Goal: Task Accomplishment & Management: Complete application form

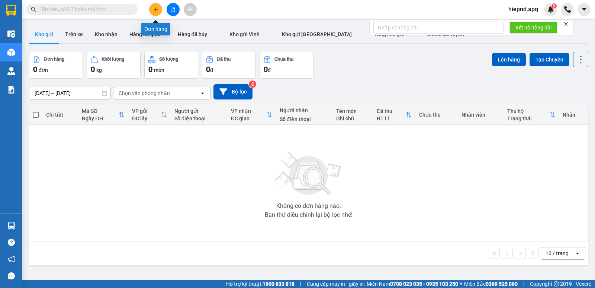
click at [148, 14] on div at bounding box center [173, 9] width 56 height 13
click at [152, 12] on button at bounding box center [155, 9] width 13 height 13
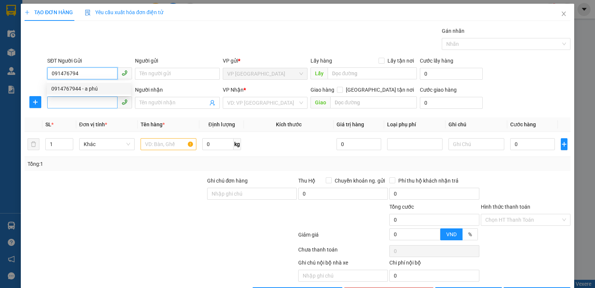
drag, startPoint x: 95, startPoint y: 89, endPoint x: 94, endPoint y: 98, distance: 8.6
click at [95, 89] on div "0914767944 - a phú" at bounding box center [88, 88] width 75 height 8
type input "0914767944"
type input "a phú"
type input "0914767944"
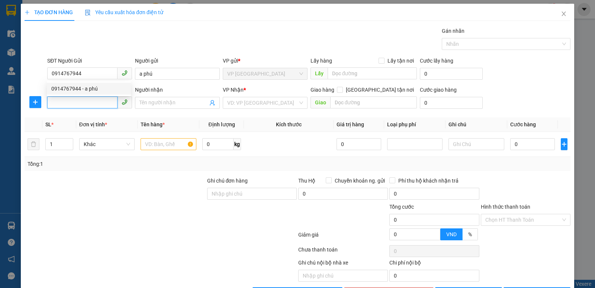
click at [94, 98] on input "SĐT Người Nhận" at bounding box center [82, 102] width 70 height 12
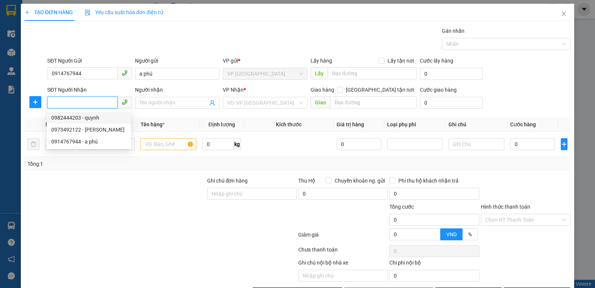
click at [74, 116] on div "0982444203 - quynh" at bounding box center [88, 117] width 75 height 8
type input "0982444203"
type input "quynh"
checkbox input "true"
type input "mđ"
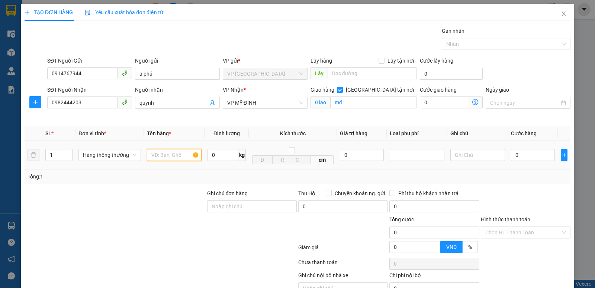
click at [181, 154] on input "text" at bounding box center [174, 155] width 55 height 12
type input "thực phẩm"
click at [523, 155] on input "0" at bounding box center [533, 155] width 44 height 12
type input "5"
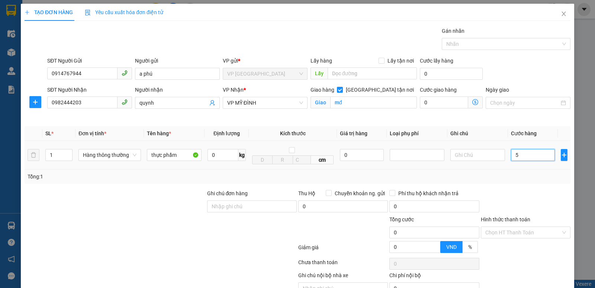
type input "5"
type input "50"
type input "500"
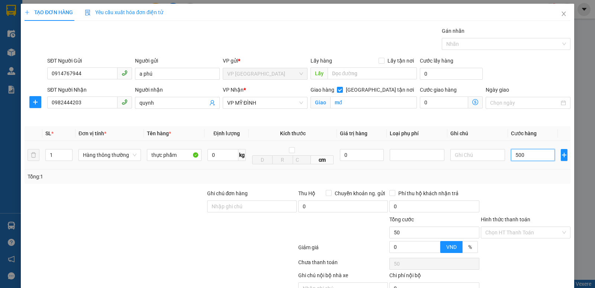
type input "500"
type input "5.000"
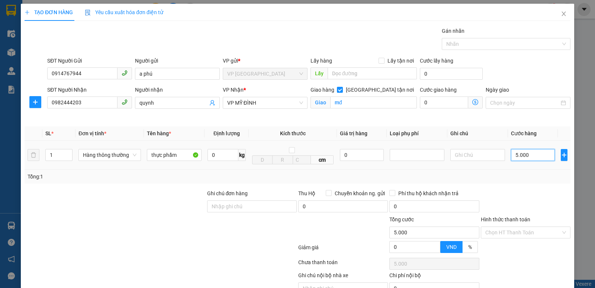
type input "50.000"
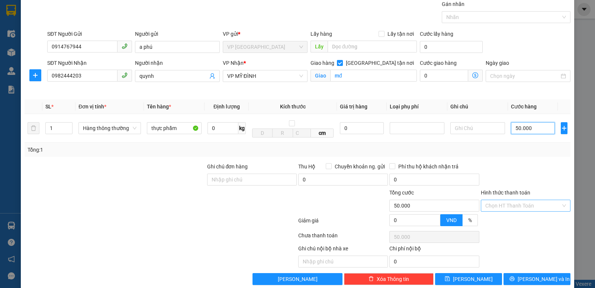
scroll to position [39, 0]
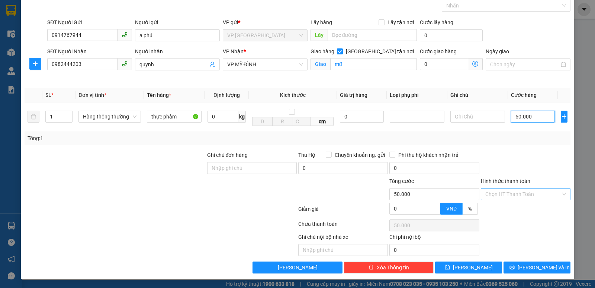
type input "50.000"
click at [520, 190] on input "Hình thức thanh toán" at bounding box center [523, 193] width 76 height 11
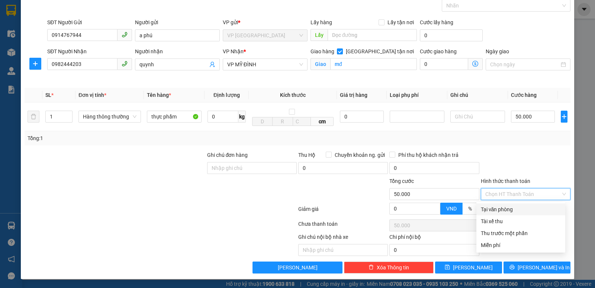
drag, startPoint x: 513, startPoint y: 198, endPoint x: 499, endPoint y: 211, distance: 19.2
click at [507, 206] on div "Tại văn phòng" at bounding box center [520, 209] width 89 height 12
type input "0"
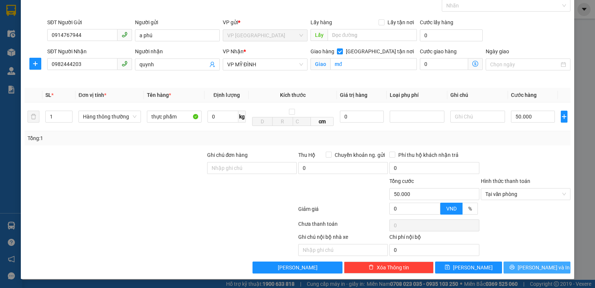
click at [524, 268] on button "[PERSON_NAME] và In" at bounding box center [537, 267] width 67 height 12
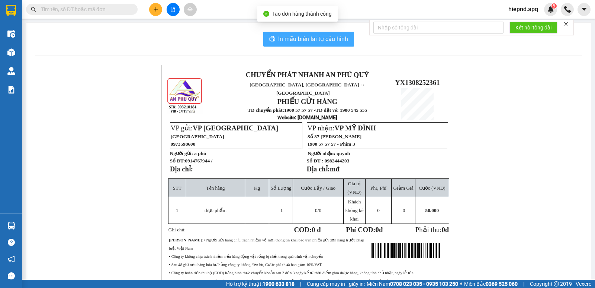
click at [307, 33] on button "In mẫu biên lai tự cấu hình" at bounding box center [308, 39] width 91 height 15
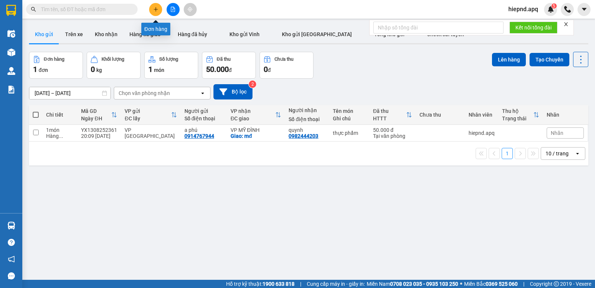
click at [159, 7] on button at bounding box center [155, 9] width 13 height 13
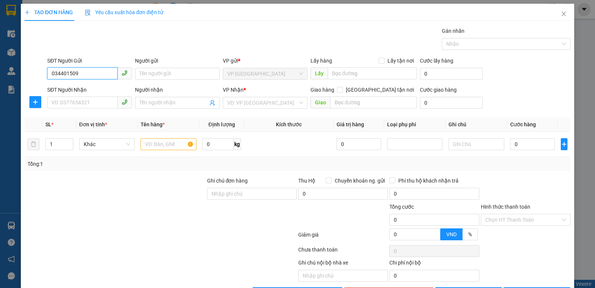
type input "0344015099"
click at [98, 91] on div "0344015099 - [PERSON_NAME]" at bounding box center [88, 88] width 75 height 8
type input "[PERSON_NAME]"
type input "0344015099"
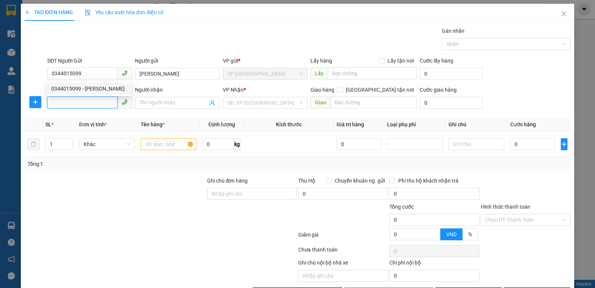
click at [97, 103] on input "SĐT Người Nhận" at bounding box center [82, 102] width 70 height 12
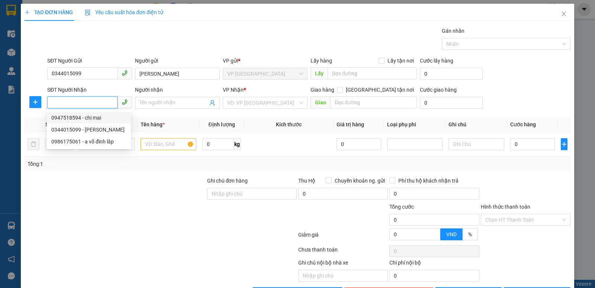
click at [102, 117] on div "0947518594 - chi mai" at bounding box center [88, 117] width 75 height 8
type input "0947518594"
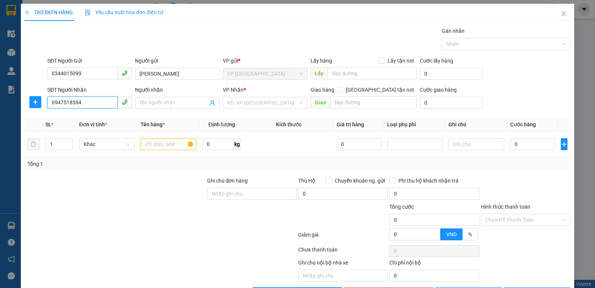
type input "chi mai"
checkbox input "true"
type input "nh"
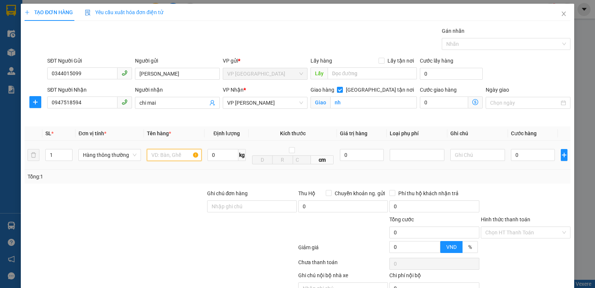
click at [190, 157] on input "text" at bounding box center [174, 155] width 55 height 12
type input "gao"
click at [521, 155] on input "0" at bounding box center [533, 155] width 44 height 12
type input "5"
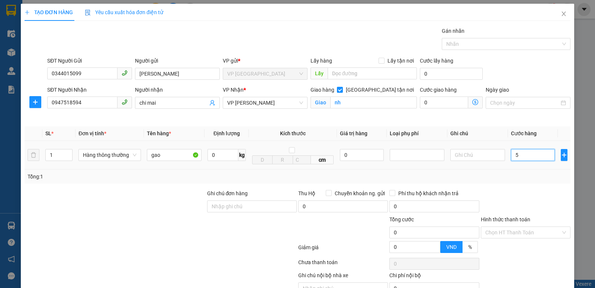
type input "5"
type input "50"
type input "5.000"
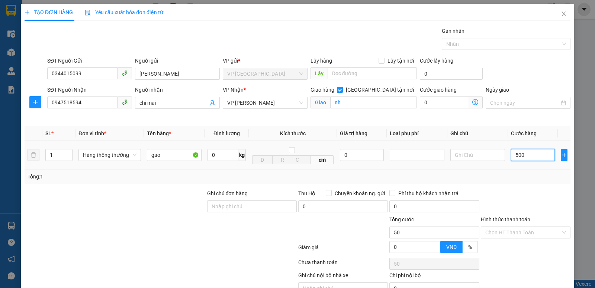
type input "5.000"
type input "50.000"
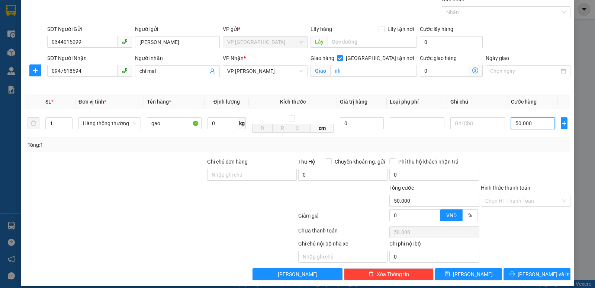
scroll to position [39, 0]
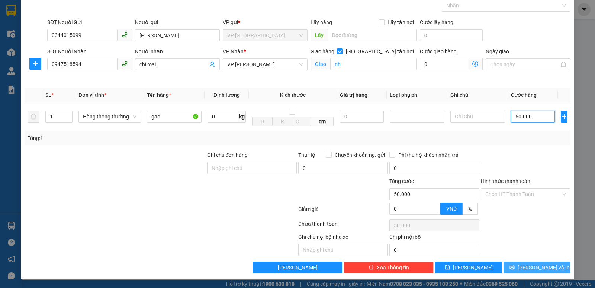
type input "50.000"
click at [526, 270] on span "[PERSON_NAME] và In" at bounding box center [544, 267] width 52 height 8
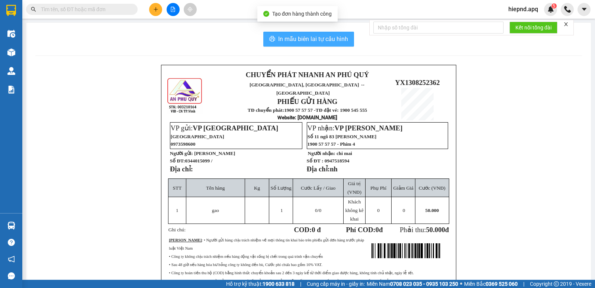
click at [283, 40] on span "In mẫu biên lai tự cấu hình" at bounding box center [313, 38] width 70 height 9
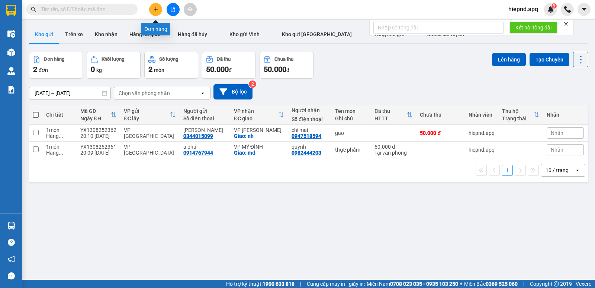
click at [157, 12] on icon "plus" at bounding box center [155, 9] width 5 height 5
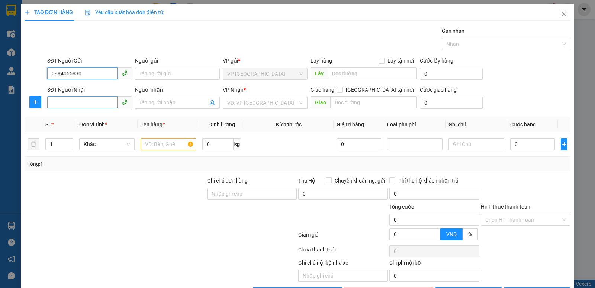
type input "0984065830"
click at [89, 101] on input "SĐT Người Nhận" at bounding box center [82, 102] width 70 height 12
type input "0983420200"
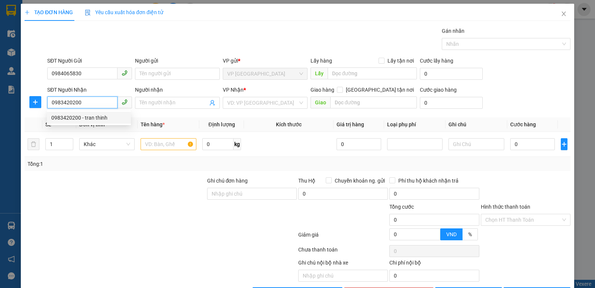
click at [106, 122] on div "0983420200 - tran thinh" at bounding box center [89, 118] width 84 height 12
type input "tran thinh"
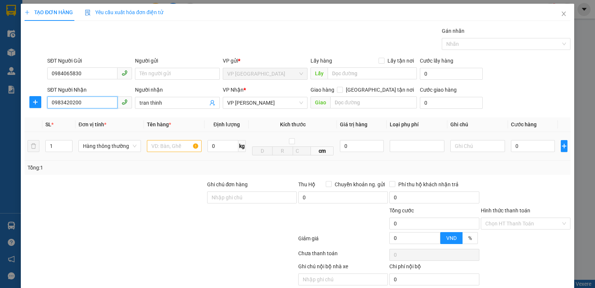
type input "0983420200"
click at [164, 142] on input "text" at bounding box center [174, 146] width 55 height 12
type input "thực phẩm"
click at [530, 150] on input "0" at bounding box center [533, 146] width 44 height 12
type input "5"
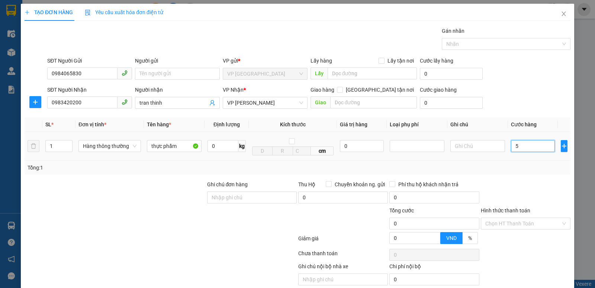
type input "5"
type input "50"
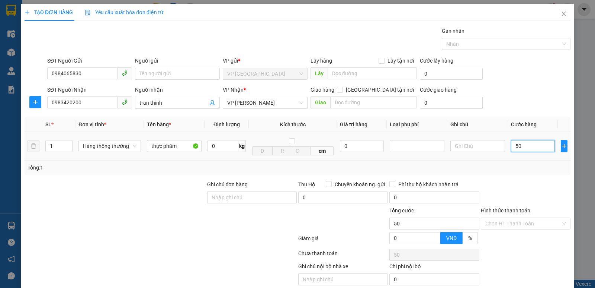
type input "500"
type input "5.000"
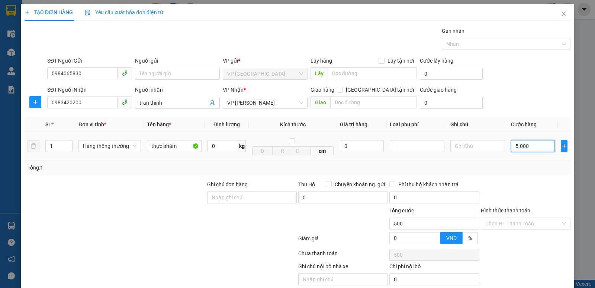
type input "5.000"
type input "50.000"
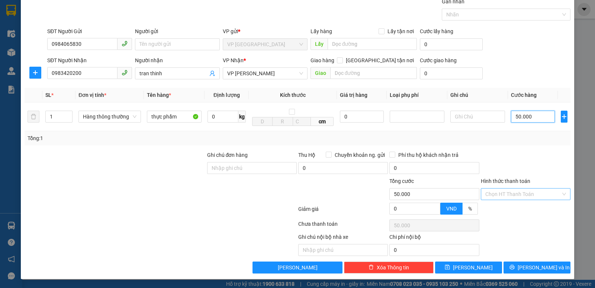
scroll to position [30, 0]
type input "50.000"
click at [530, 265] on span "[PERSON_NAME] và In" at bounding box center [544, 267] width 52 height 8
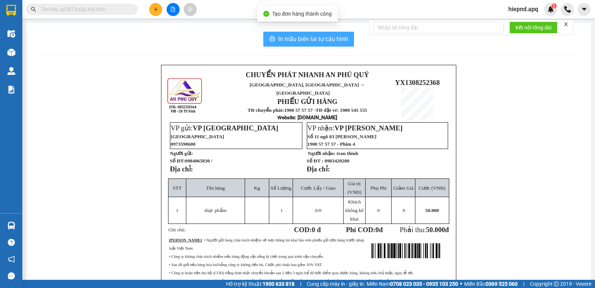
click at [309, 36] on span "In mẫu biên lai tự cấu hình" at bounding box center [313, 38] width 70 height 9
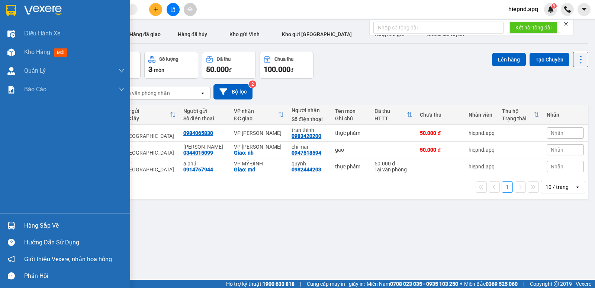
click at [50, 229] on div "Hàng sắp về" at bounding box center [74, 225] width 100 height 11
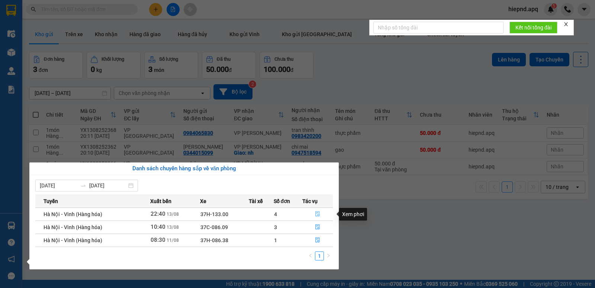
click at [319, 216] on span "file-done" at bounding box center [317, 214] width 5 height 6
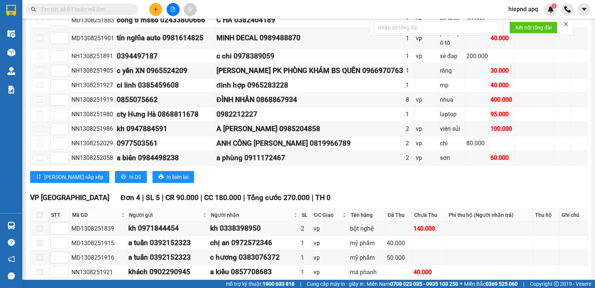
scroll to position [223, 0]
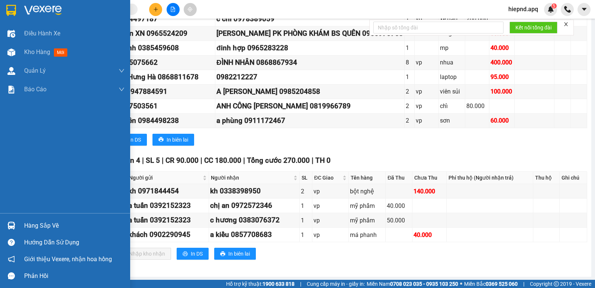
click at [43, 228] on div "Hàng sắp về" at bounding box center [74, 225] width 100 height 11
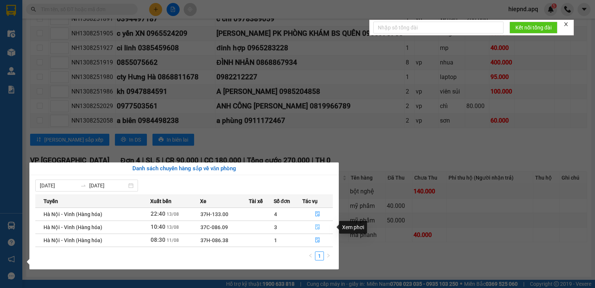
click at [318, 227] on icon "file-done" at bounding box center [317, 226] width 5 height 5
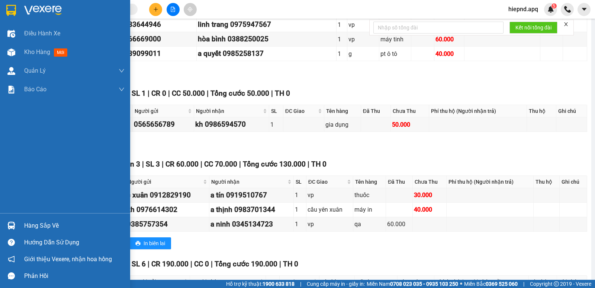
click at [31, 225] on div "Hàng sắp về" at bounding box center [74, 225] width 100 height 11
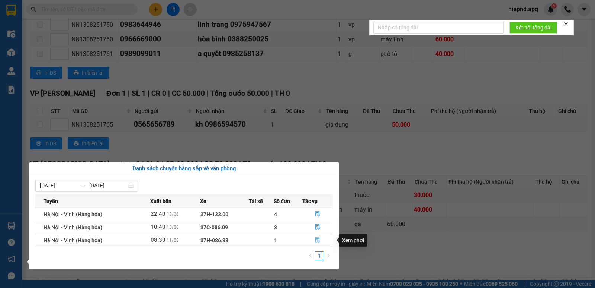
click at [317, 239] on icon "file-done" at bounding box center [317, 239] width 4 height 5
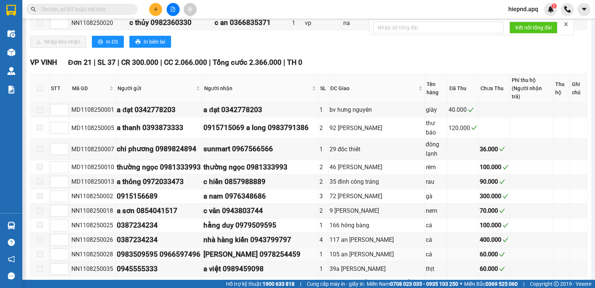
type input "[DATE]"
